Goal: Navigation & Orientation: Find specific page/section

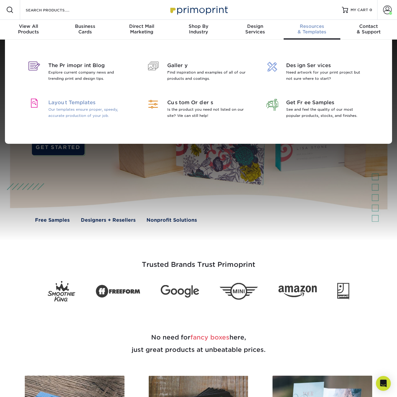
click at [69, 105] on span "Layout Templates" at bounding box center [88, 102] width 80 height 7
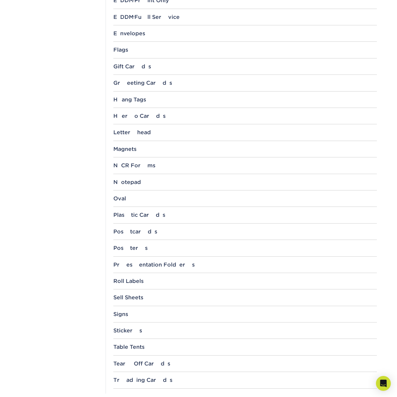
scroll to position [464, 0]
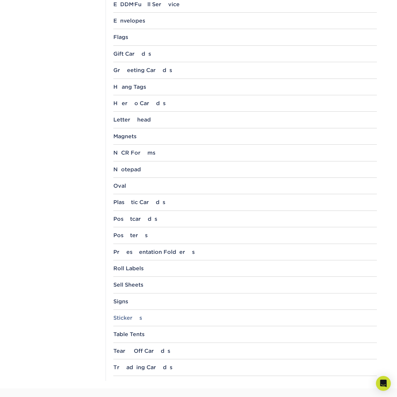
click at [130, 319] on div "Stickers" at bounding box center [244, 318] width 263 height 6
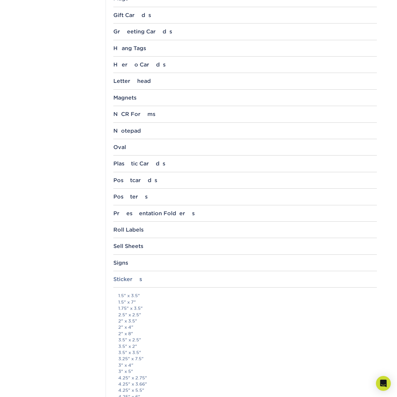
scroll to position [517, 0]
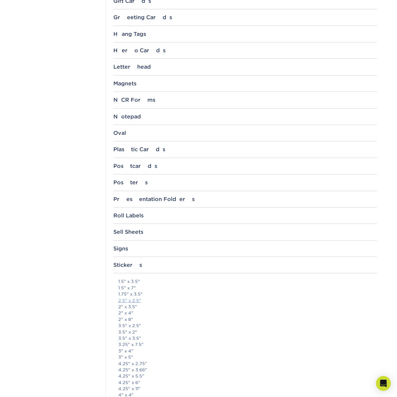
click at [137, 301] on link "2.5" x 2.5"" at bounding box center [129, 300] width 23 height 5
click at [128, 264] on div "Stickers" at bounding box center [244, 265] width 263 height 6
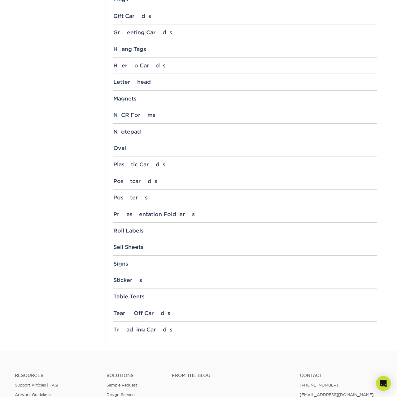
scroll to position [409, 0]
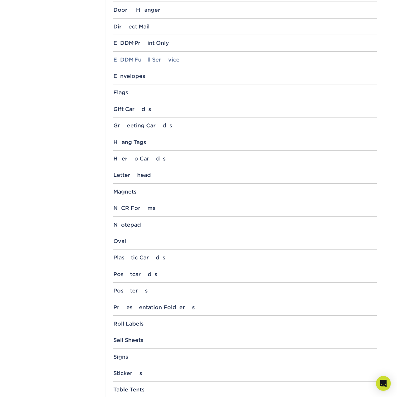
click at [137, 59] on div "EDDM ® Full Service" at bounding box center [244, 60] width 263 height 6
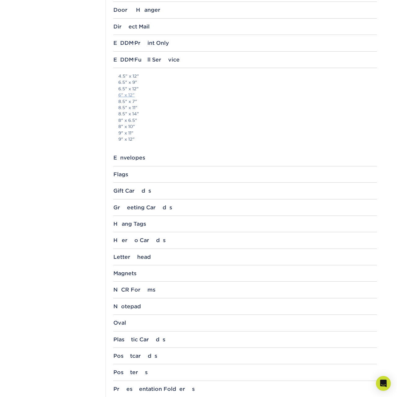
click at [131, 93] on link "6" x 12"" at bounding box center [126, 94] width 16 height 5
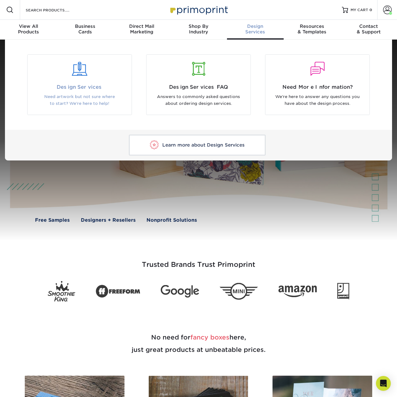
click at [114, 93] on div "Design Services Need artwork but not sure where to start? We're here to help!" at bounding box center [80, 96] width 104 height 24
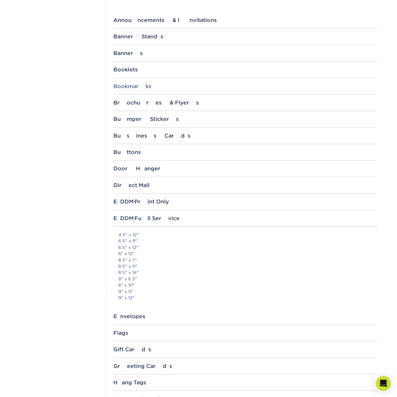
scroll to position [221, 0]
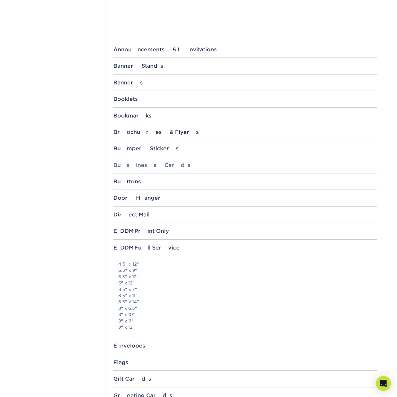
click at [136, 163] on div "Business Cards" at bounding box center [244, 165] width 263 height 6
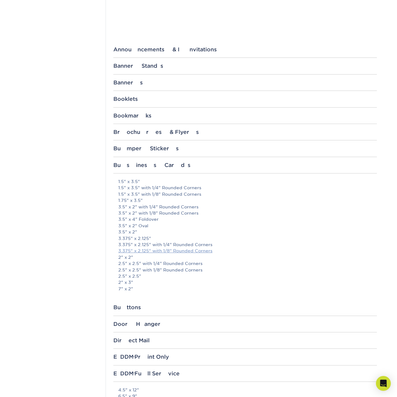
click at [147, 250] on link "3.375" x 2.125" with 1/8" Rounded Corners" at bounding box center [165, 250] width 94 height 5
